Goal: Check status

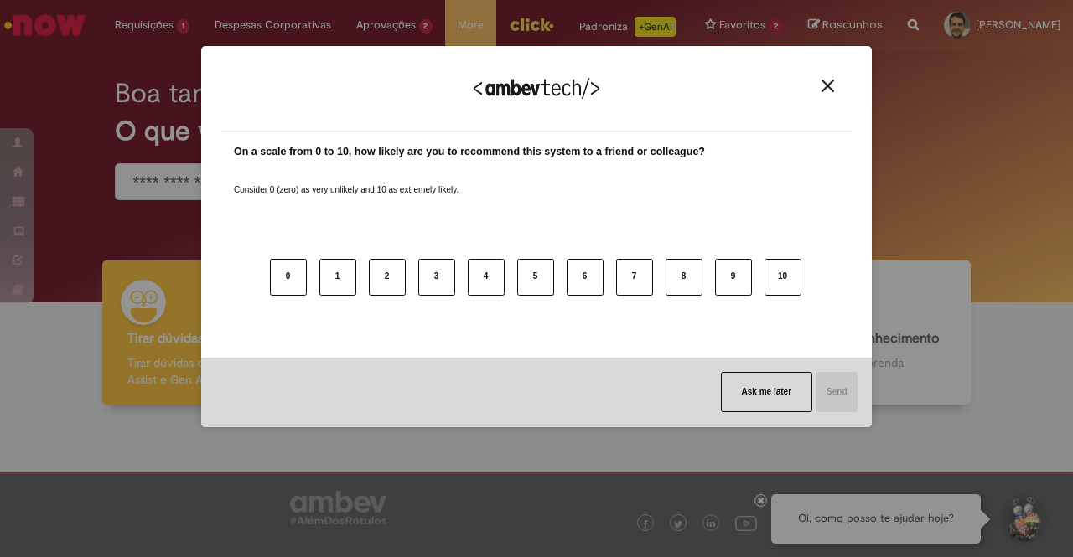
click at [830, 78] on div "We appreciate your feedback!" at bounding box center [536, 98] width 630 height 65
click at [826, 90] on img "Close" at bounding box center [827, 86] width 13 height 13
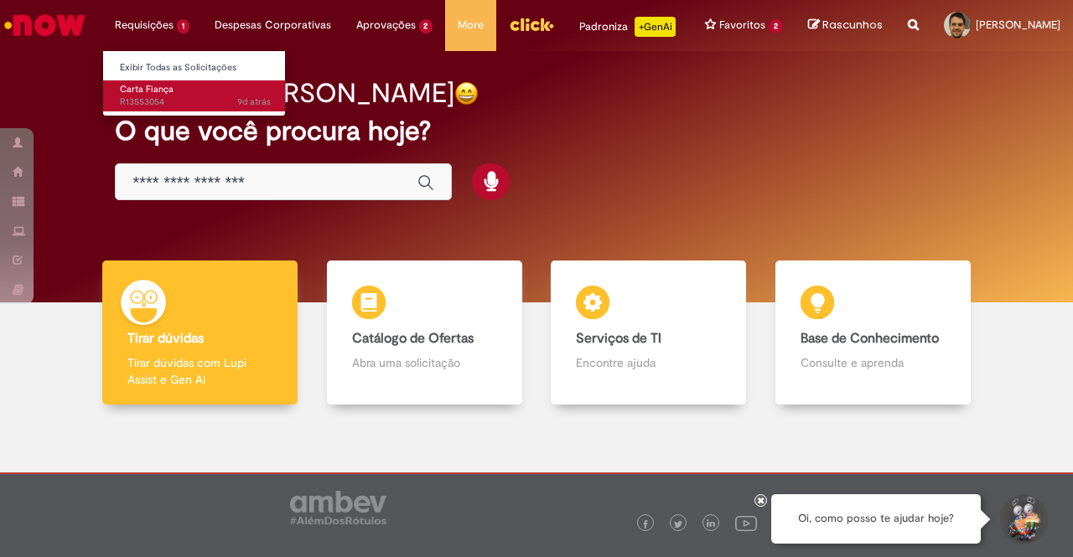
click at [154, 94] on span "Carta Fiança" at bounding box center [147, 89] width 54 height 13
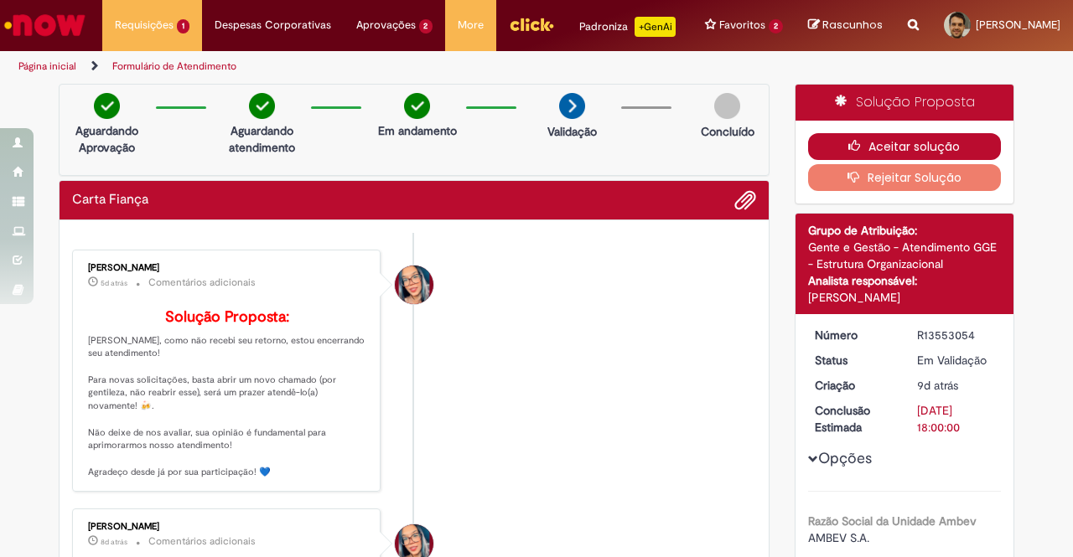
click at [935, 156] on button "Aceitar solução" at bounding box center [905, 146] width 194 height 27
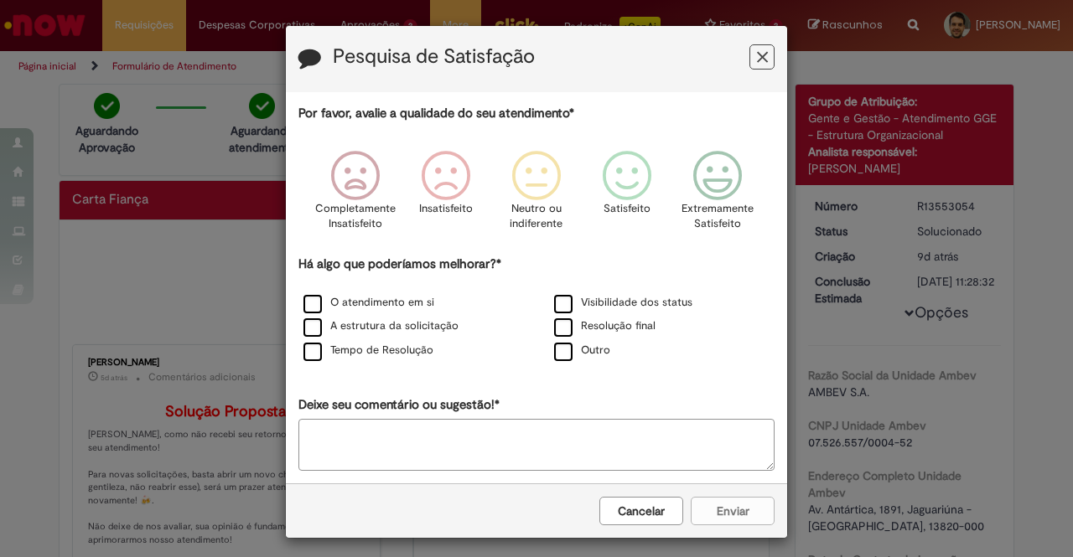
click at [757, 62] on icon "Feedback" at bounding box center [762, 58] width 11 height 18
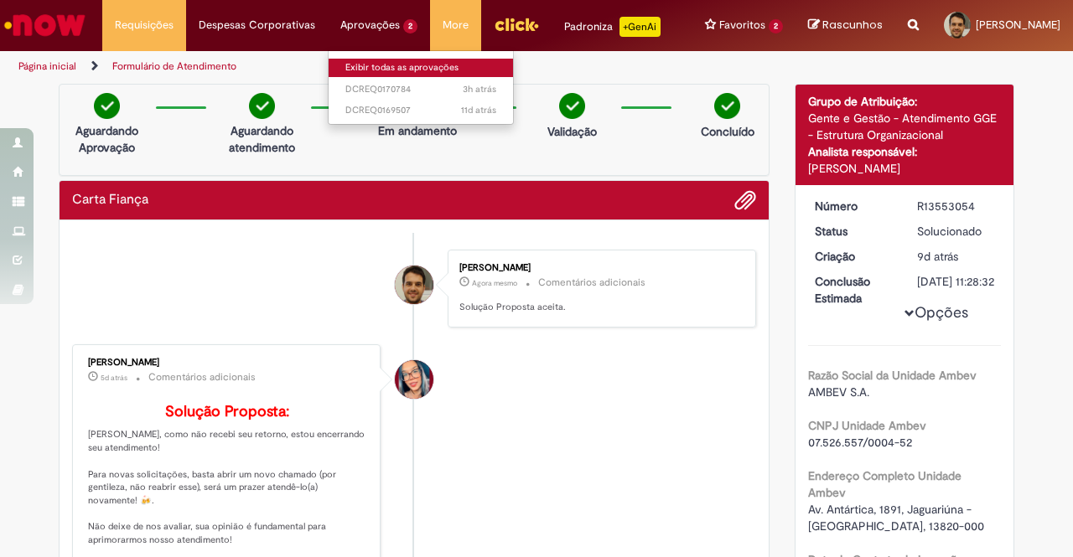
click at [347, 68] on link "Exibir todas as aprovações" at bounding box center [420, 68] width 184 height 18
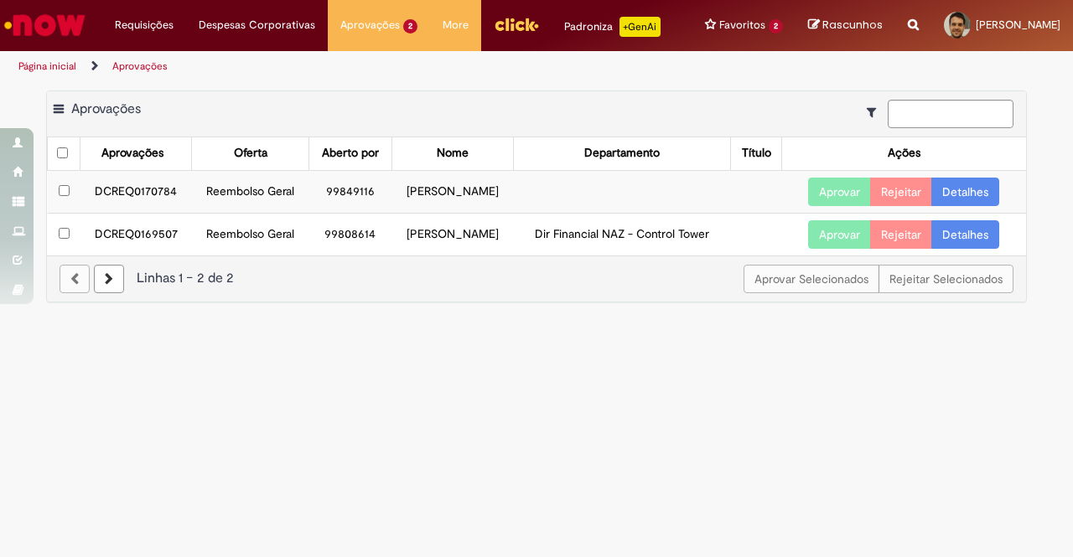
click at [990, 206] on link "Detalhes" at bounding box center [965, 192] width 68 height 28
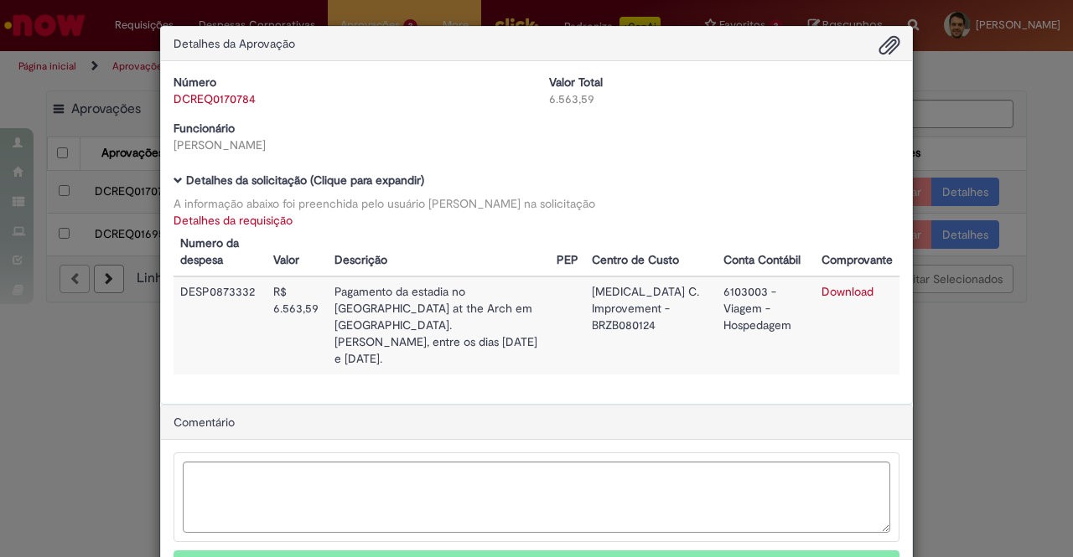
click at [1011, 364] on div "Detalhes da Aprovação Número DCREQ0170784 Valor Total 6.563,59 Funcionário [PER…" at bounding box center [536, 278] width 1073 height 557
